Goal: Task Accomplishment & Management: Manage account settings

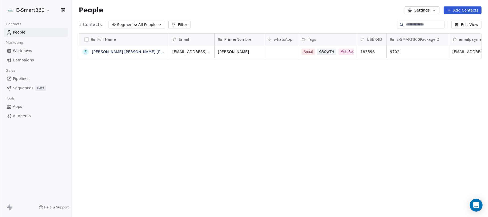
scroll to position [185, 410]
click at [334, 37] on div "Tags" at bounding box center [326, 39] width 51 height 5
click at [123, 53] on html "E-Smart360 Contacts People Marketing Workflows Campaigns Sales Pipelines Sequen…" at bounding box center [244, 108] width 488 height 217
click at [123, 53] on link "Emmanuel Tester Suarez Lopez" at bounding box center [140, 52] width 96 height 4
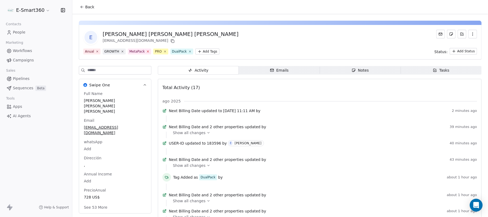
click at [146, 51] on icon at bounding box center [147, 51] width 3 height 3
click at [139, 52] on icon at bounding box center [139, 51] width 3 height 3
click at [96, 53] on icon at bounding box center [97, 51] width 3 height 3
click at [95, 53] on div "GROWTH" at bounding box center [92, 51] width 15 height 5
click at [103, 52] on icon at bounding box center [102, 51] width 3 height 3
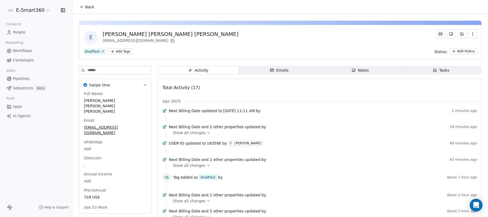
click at [102, 51] on icon at bounding box center [102, 51] width 3 height 3
click at [55, 50] on link "Workflows" at bounding box center [35, 50] width 63 height 9
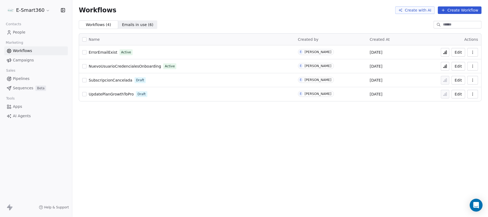
click at [447, 11] on button "Create Workflow" at bounding box center [460, 10] width 44 height 8
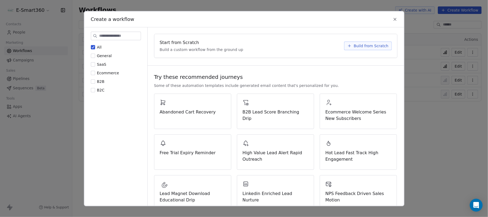
click at [354, 43] on span "Build from Scratch" at bounding box center [371, 45] width 35 height 5
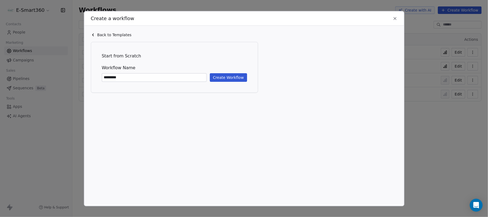
type input "*********"
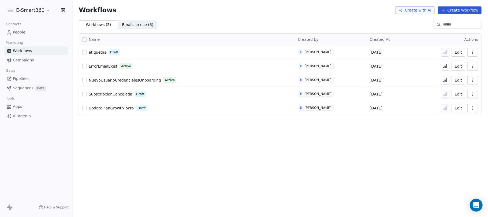
click at [469, 55] on button "button" at bounding box center [472, 52] width 11 height 9
click at [276, 161] on div "Workflows Create with AI Create Workflow Workflows ( 5 ) Workflows ( 5 ) Emails…" at bounding box center [280, 108] width 416 height 217
click at [19, 33] on span "People" at bounding box center [19, 32] width 13 height 6
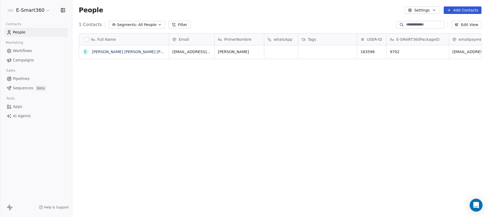
scroll to position [185, 410]
click at [315, 40] on span "Tags" at bounding box center [312, 39] width 8 height 5
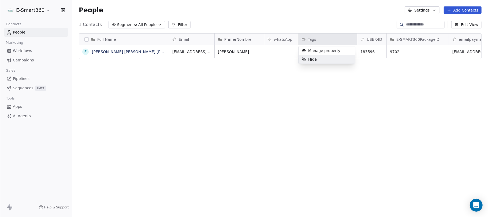
click at [332, 77] on html "E-Smart360 Contacts People Marketing Workflows Campaigns Sales Pipelines Sequen…" at bounding box center [244, 108] width 488 height 217
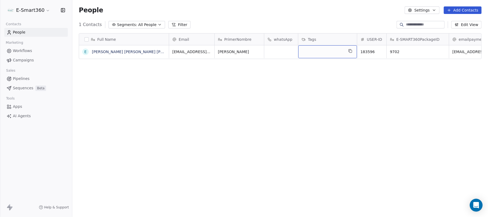
click at [334, 52] on div "grid" at bounding box center [327, 51] width 59 height 13
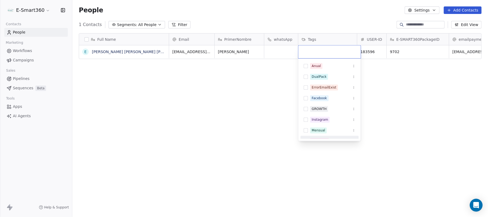
click at [38, 6] on html "E-Smart360 Contacts People Marketing Workflows Campaigns Sales Pipelines Sequen…" at bounding box center [244, 108] width 488 height 217
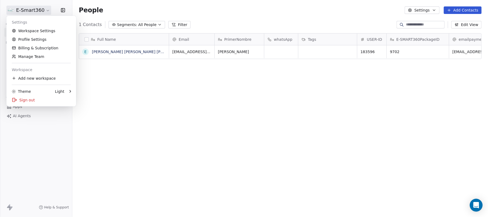
click at [41, 12] on html "E-Smart360 Contacts People Marketing Workflows Campaigns Sales Pipelines Sequen…" at bounding box center [244, 108] width 488 height 217
click at [40, 28] on link "Workspace Settings" at bounding box center [41, 31] width 65 height 9
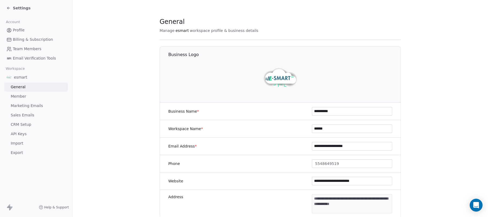
click at [35, 122] on link "CRM Setup" at bounding box center [35, 124] width 63 height 9
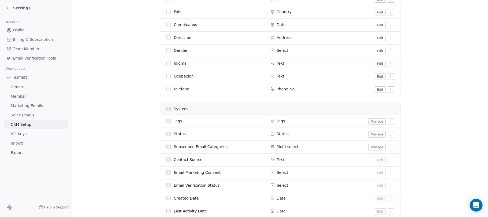
scroll to position [250, 0]
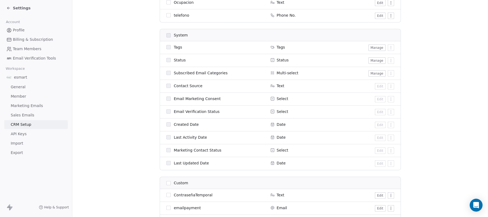
click at [10, 5] on div "Settings" at bounding box center [18, 7] width 24 height 5
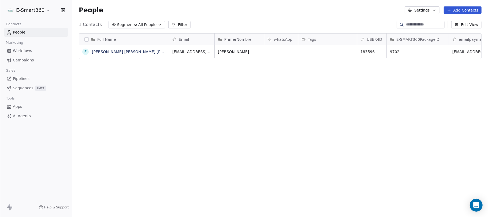
scroll to position [185, 410]
click at [26, 51] on span "Workflows" at bounding box center [22, 51] width 19 height 6
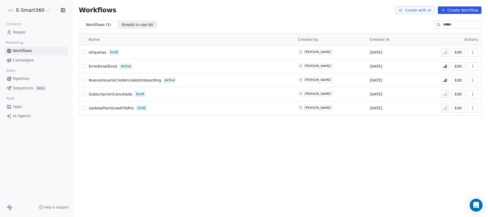
click at [459, 51] on button "Edit" at bounding box center [458, 52] width 14 height 9
click at [456, 51] on button "Edit" at bounding box center [458, 52] width 14 height 9
click at [456, 66] on button "Edit" at bounding box center [458, 66] width 14 height 9
click at [469, 64] on button "button" at bounding box center [472, 66] width 11 height 9
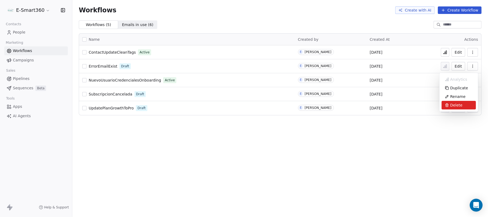
click at [462, 106] on div "Delete" at bounding box center [459, 105] width 34 height 9
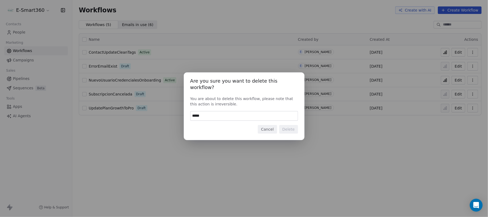
type input "******"
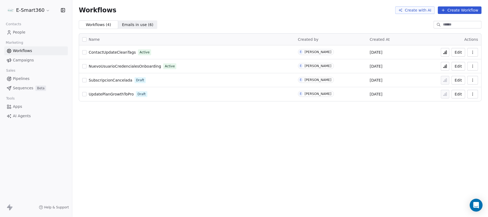
click at [141, 23] on span "Emails in use ( 6 )" at bounding box center [137, 25] width 31 height 6
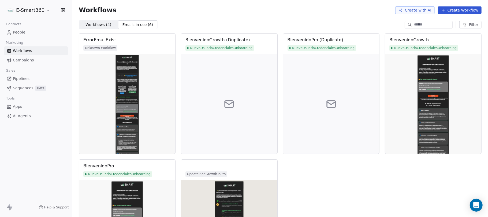
click at [92, 25] on span "Workflows ( 4 )" at bounding box center [98, 25] width 26 height 6
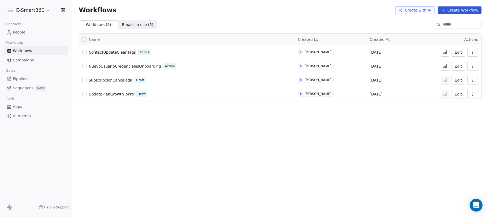
click at [27, 30] on link "People" at bounding box center [35, 32] width 63 height 9
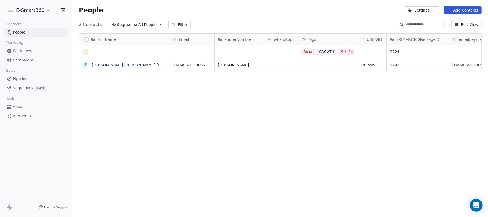
scroll to position [185, 410]
drag, startPoint x: 445, startPoint y: 78, endPoint x: 398, endPoint y: 70, distance: 47.8
click at [398, 70] on div "Full Name E Emmanuel Tester Suarez Lopez Email PrimerNombre whatsApp Tags USER-…" at bounding box center [280, 124] width 416 height 191
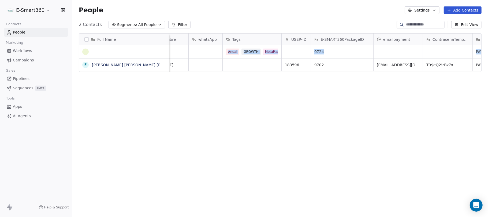
scroll to position [0, 0]
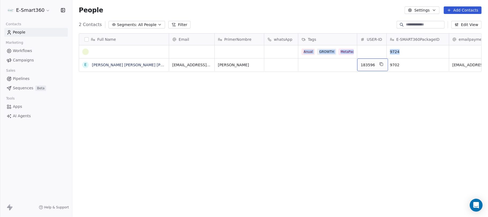
drag, startPoint x: 377, startPoint y: 65, endPoint x: 363, endPoint y: 62, distance: 14.8
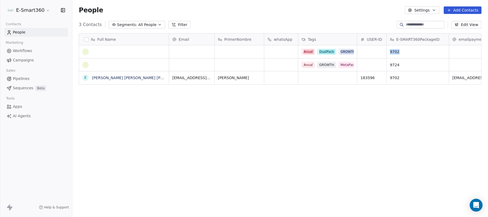
click at [85, 40] on button "button" at bounding box center [86, 39] width 4 height 4
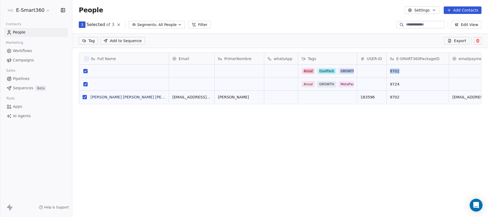
scroll to position [5, 5]
click at [83, 98] on div "E" at bounding box center [85, 98] width 4 height 6
click at [81, 98] on div "E Emmanuel Tester Suarez Lopez" at bounding box center [124, 99] width 90 height 16
click at [85, 97] on button "grid" at bounding box center [85, 97] width 4 height 4
click at [479, 43] on icon at bounding box center [478, 41] width 4 height 4
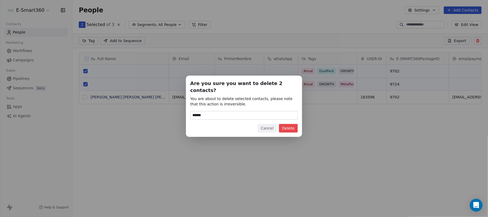
type input "******"
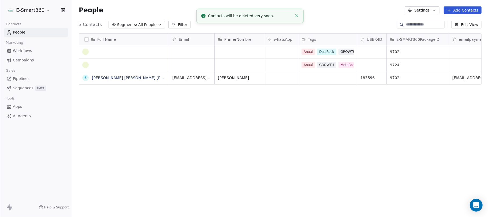
scroll to position [185, 410]
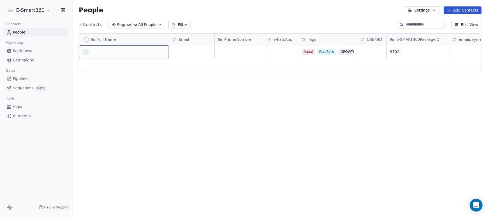
click at [157, 56] on div "grid" at bounding box center [124, 51] width 90 height 13
click at [177, 80] on html "E-Smart360 Contacts People Marketing Workflows Campaigns Sales Pipelines Sequen…" at bounding box center [244, 108] width 488 height 217
click at [306, 59] on html "E-Smart360 Contacts People Marketing Workflows Campaigns Sales Pipelines Sequen…" at bounding box center [244, 108] width 488 height 217
click at [43, 11] on html "E-Smart360 Contacts People Marketing Workflows Campaigns Sales Pipelines Sequen…" at bounding box center [244, 108] width 488 height 217
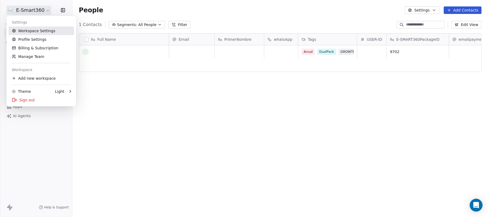
click at [33, 29] on link "Workspace Settings" at bounding box center [41, 31] width 65 height 9
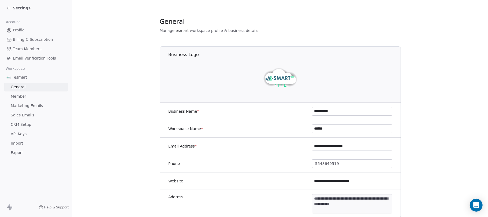
click at [6, 8] on icon at bounding box center [8, 8] width 4 height 4
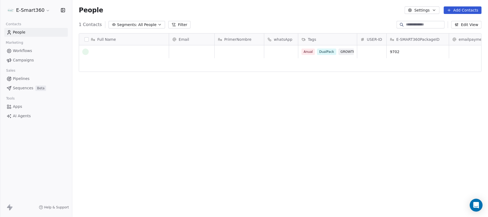
scroll to position [185, 410]
click at [23, 47] on link "Workflows" at bounding box center [35, 50] width 63 height 9
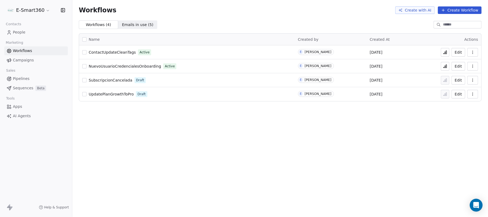
click at [473, 53] on icon "button" at bounding box center [472, 52] width 4 height 4
click at [472, 94] on div "Delete" at bounding box center [459, 91] width 34 height 9
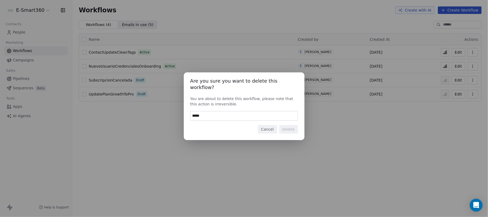
type input "******"
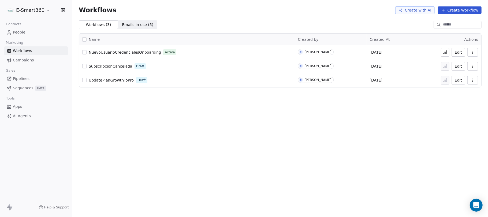
click at [49, 33] on link "People" at bounding box center [35, 32] width 63 height 9
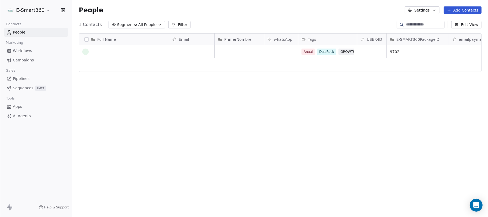
scroll to position [185, 410]
click at [87, 39] on button "button" at bounding box center [86, 39] width 4 height 4
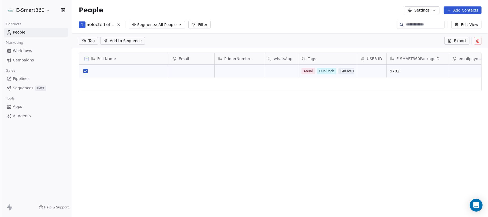
click at [476, 41] on icon at bounding box center [478, 41] width 4 height 4
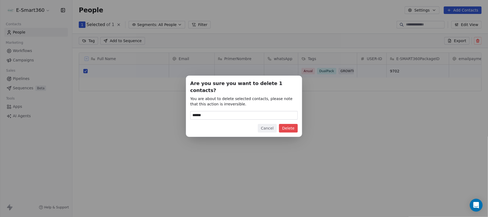
type input "******"
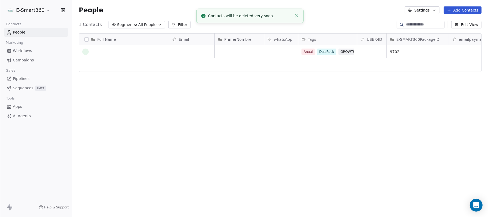
scroll to position [185, 410]
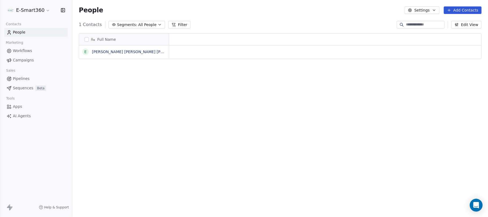
scroll to position [185, 410]
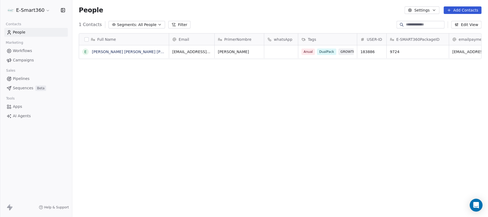
scroll to position [185, 410]
click at [232, 42] on span "PrimerNombre" at bounding box center [237, 39] width 27 height 5
click at [139, 50] on html "E-Smart360 Contacts People Marketing Workflows Campaigns Sales Pipelines Sequen…" at bounding box center [244, 108] width 488 height 217
click at [140, 54] on link "[PERSON_NAME] [PERSON_NAME] [PERSON_NAME]" at bounding box center [140, 52] width 96 height 4
